Goal: Register for event/course

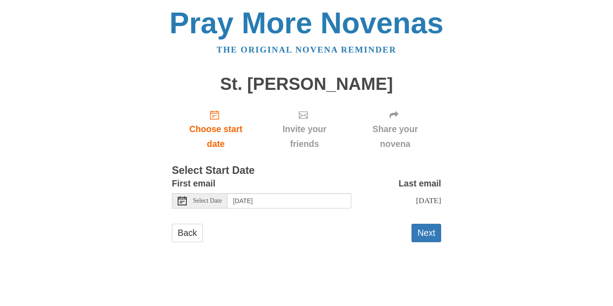
click at [180, 200] on icon at bounding box center [182, 200] width 9 height 9
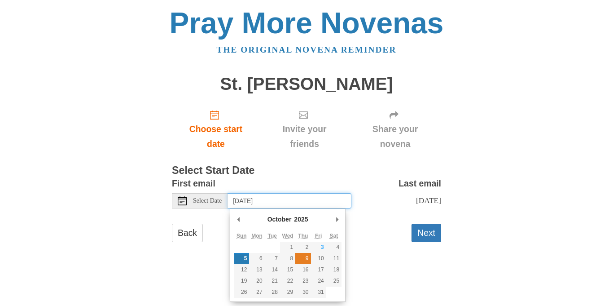
type input "Thursday, October 9th"
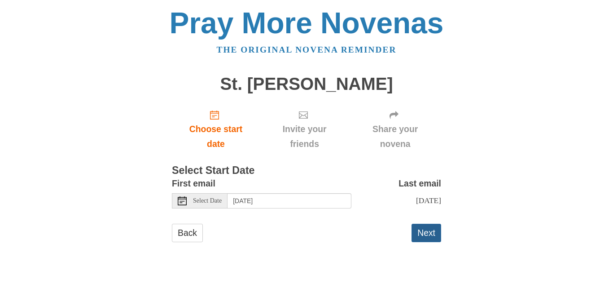
click at [421, 234] on button "Next" at bounding box center [427, 233] width 30 height 18
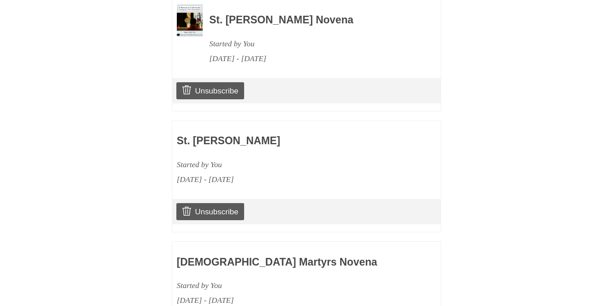
scroll to position [904, 0]
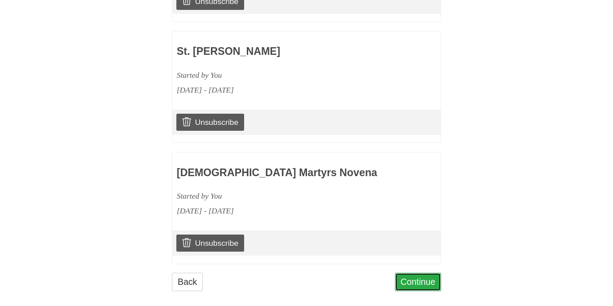
click at [420, 277] on link "Continue" at bounding box center [418, 281] width 47 height 18
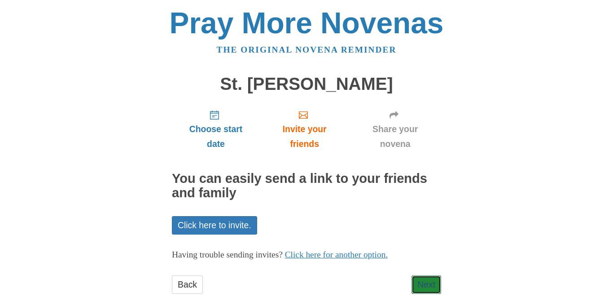
click at [420, 277] on link "Next" at bounding box center [427, 284] width 30 height 18
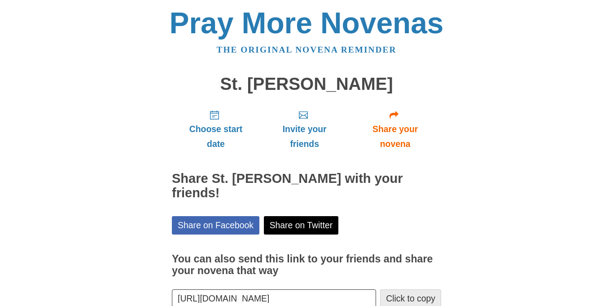
scroll to position [40, 0]
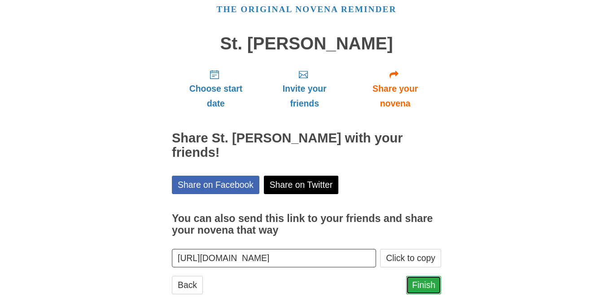
click at [425, 276] on link "Finish" at bounding box center [423, 285] width 35 height 18
